Goal: Find specific page/section

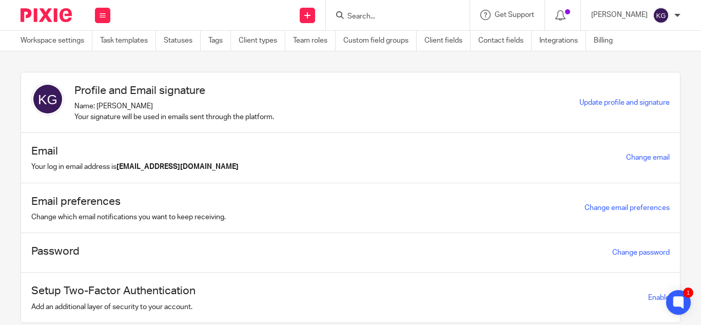
click at [380, 18] on input "Search" at bounding box center [392, 16] width 92 height 9
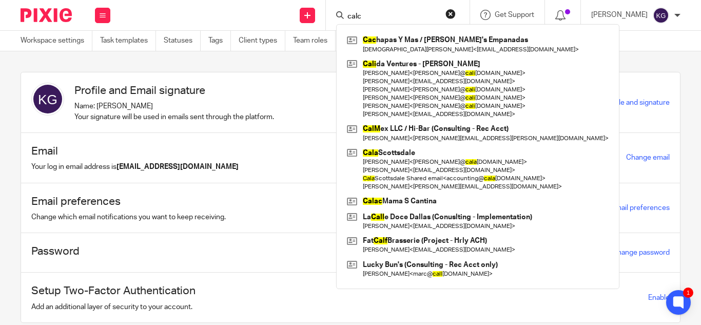
type input "calc"
click button "submit" at bounding box center [0, 0] width 0 height 0
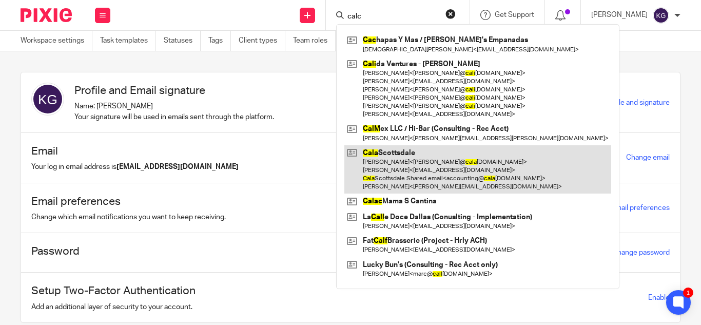
click at [415, 176] on link at bounding box center [477, 169] width 267 height 49
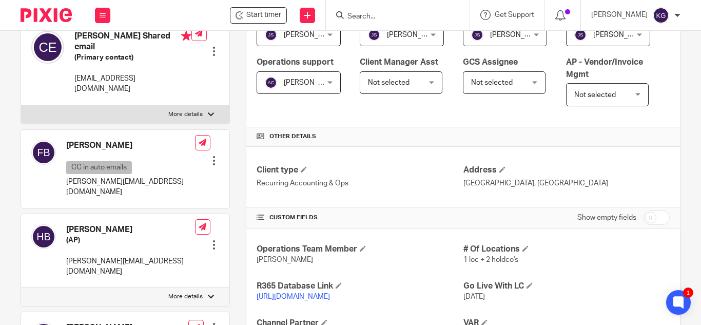
scroll to position [256, 0]
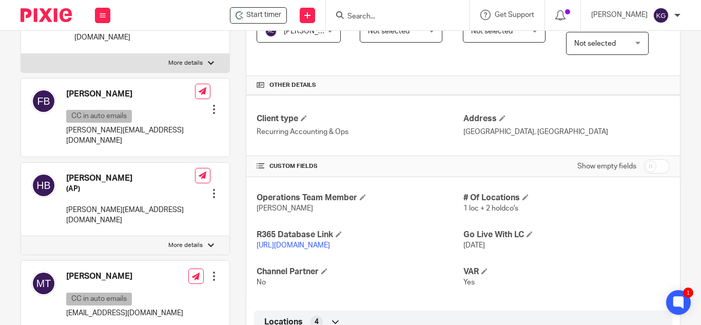
click at [311, 249] on link "https://calascottsdale.restaurant365.com" at bounding box center [292, 245] width 73 height 7
click at [394, 16] on input "Search" at bounding box center [392, 16] width 92 height 9
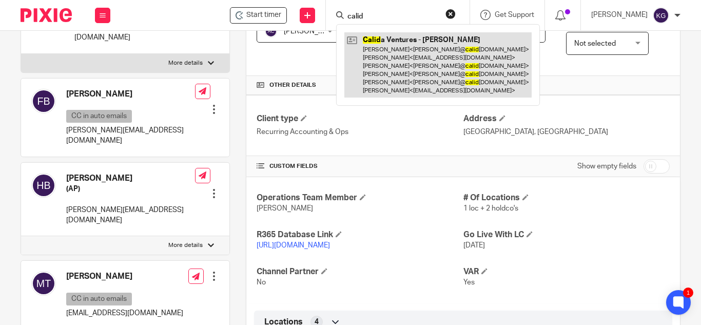
type input "calid"
click at [414, 54] on link at bounding box center [437, 64] width 187 height 65
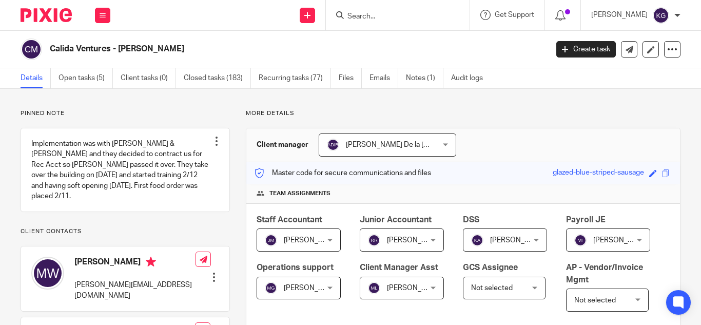
scroll to position [256, 0]
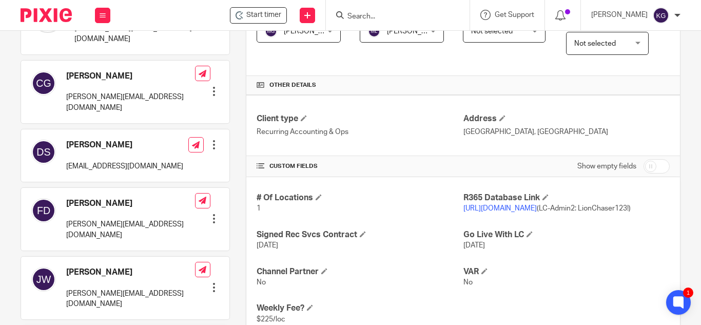
click at [520, 212] on link "[URL][DOMAIN_NAME]" at bounding box center [499, 208] width 73 height 7
click at [412, 16] on input "Search" at bounding box center [392, 16] width 92 height 9
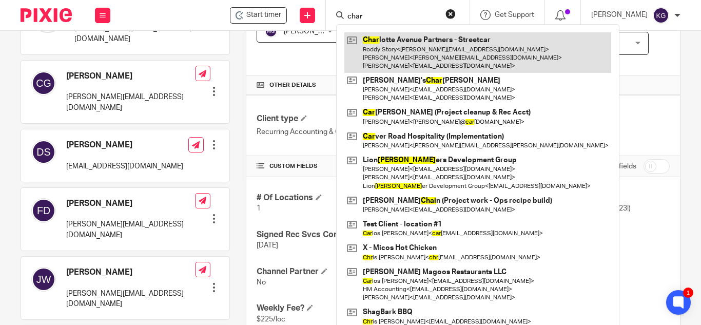
type input "char"
click at [406, 56] on link at bounding box center [477, 52] width 267 height 41
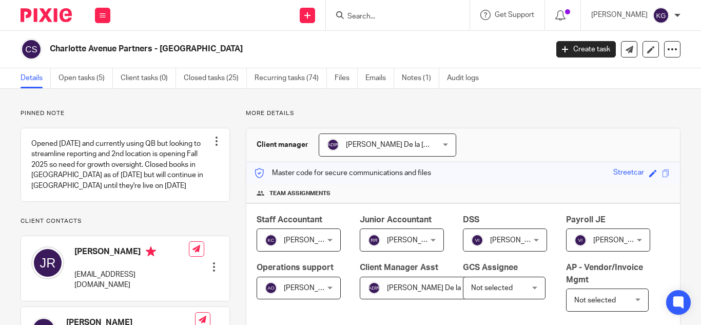
scroll to position [205, 0]
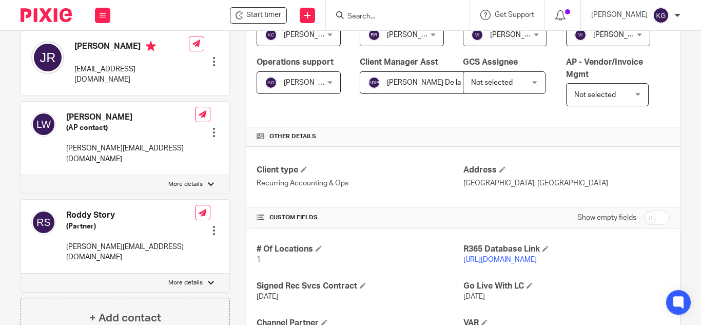
click at [507, 263] on link "[URL][DOMAIN_NAME]" at bounding box center [499, 259] width 73 height 7
